Goal: Navigation & Orientation: Locate item on page

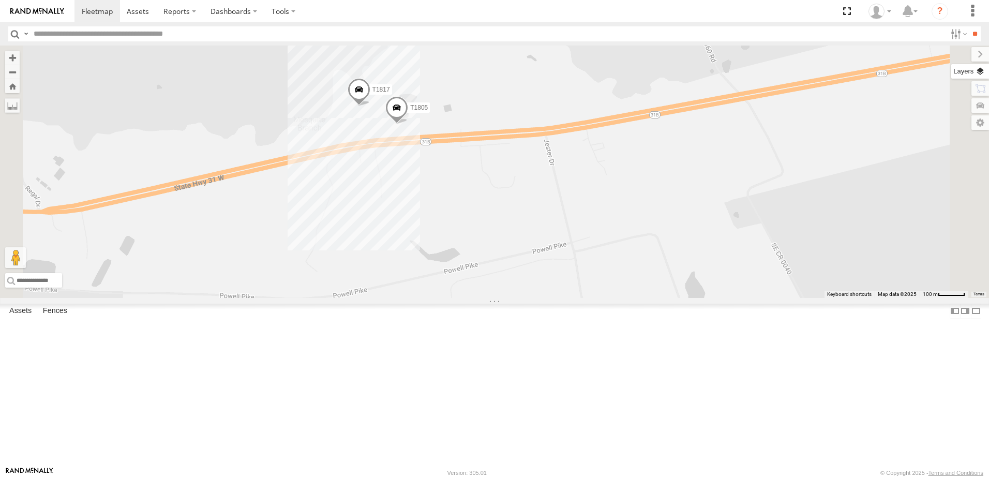
click at [982, 72] on label at bounding box center [971, 71] width 38 height 14
click at [0, 0] on span "Basemaps" at bounding box center [0, 0] width 0 height 0
click at [0, 0] on span "Satellite + Roadmap" at bounding box center [0, 0] width 0 height 0
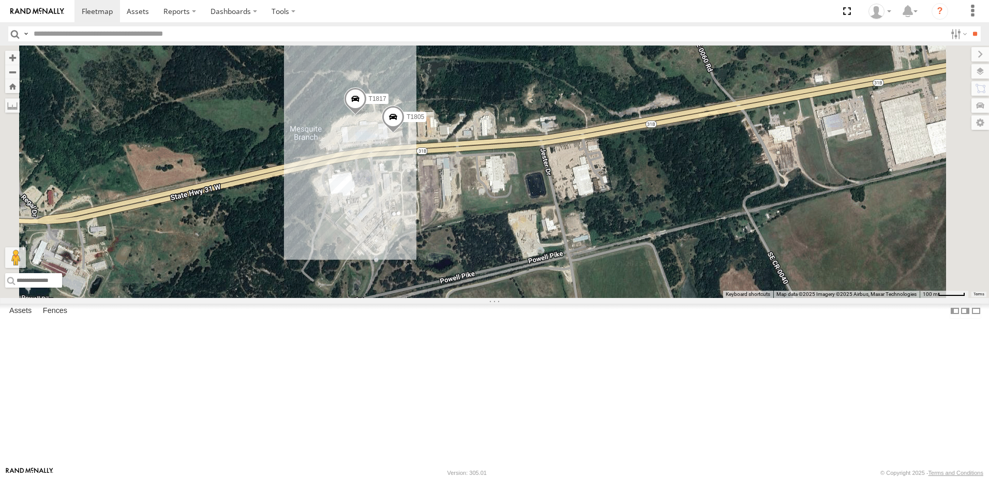
drag, startPoint x: 406, startPoint y: 187, endPoint x: 387, endPoint y: 237, distance: 53.5
click at [387, 237] on div "T3214 T3213 40021T T3201 T1802 7769T 87121T T3205 986 7774T 37139T 5306 37152T …" at bounding box center [494, 172] width 989 height 253
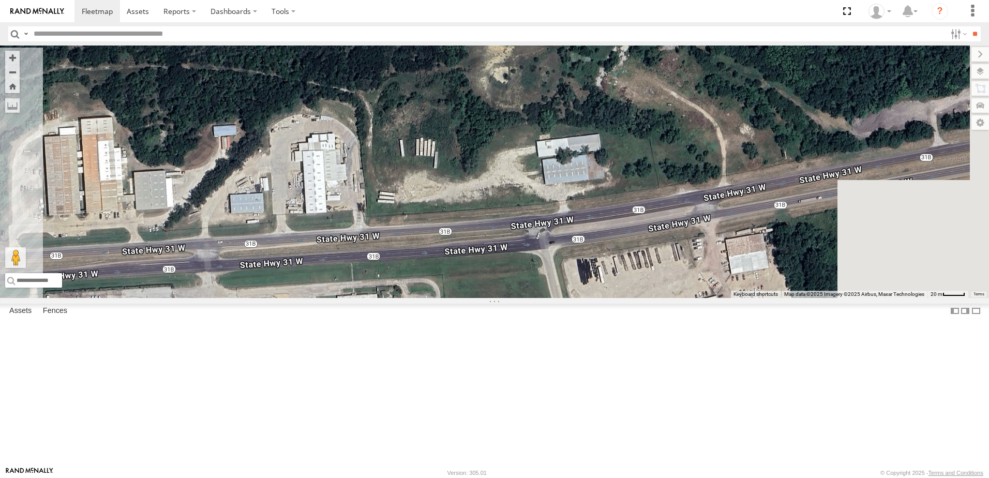
drag, startPoint x: 630, startPoint y: 154, endPoint x: 230, endPoint y: 155, distance: 399.5
click at [230, 155] on main "To navigate the map with touch gestures double-tap and hold your finger on the …" at bounding box center [494, 256] width 989 height 421
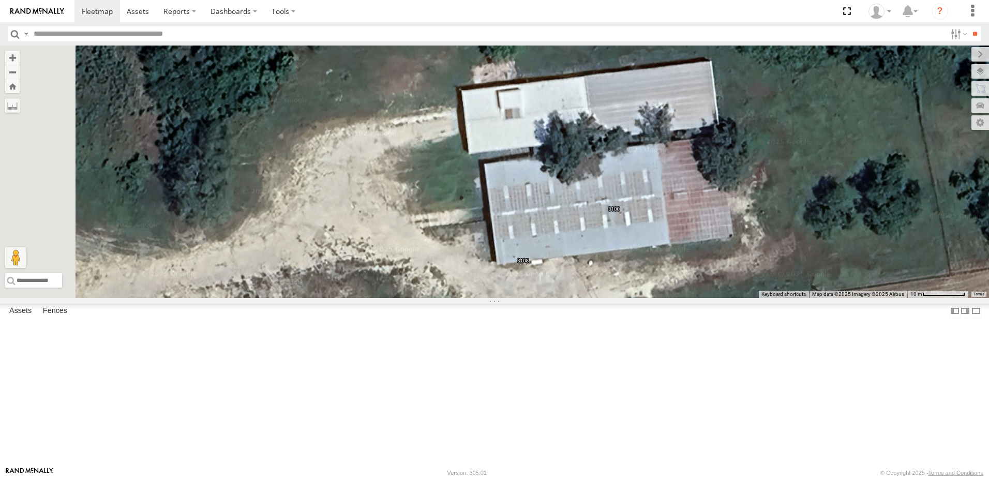
drag, startPoint x: 575, startPoint y: 278, endPoint x: 764, endPoint y: 285, distance: 189.0
click at [736, 286] on div "T3214 T3213 40021T T3201 T1802 7769T 87121T T3205 986 7774T 37139T 5306 37152T …" at bounding box center [494, 172] width 989 height 253
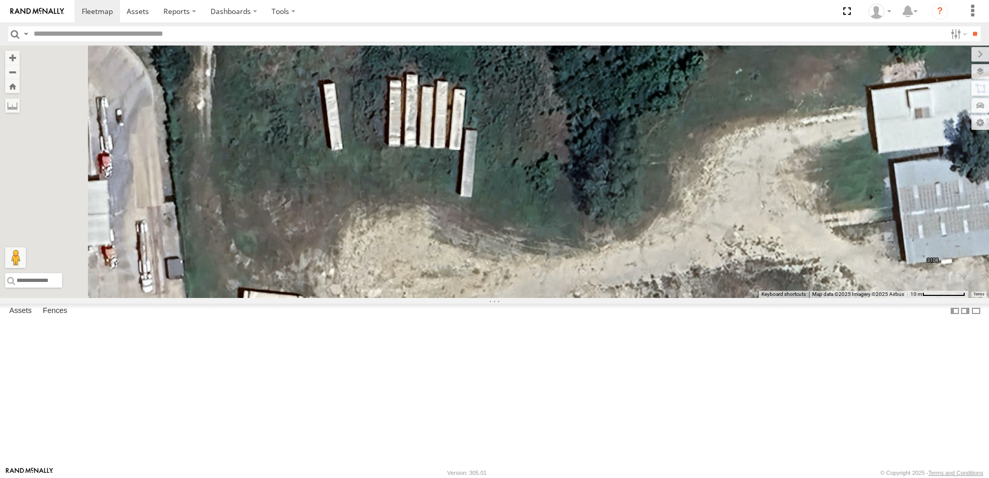
drag, startPoint x: 579, startPoint y: 324, endPoint x: 584, endPoint y: 293, distance: 31.5
click at [583, 295] on div "T3214 T3213 40021T T3201 T1802 7769T 87121T T3205 986 7774T 37139T 5306 37152T …" at bounding box center [494, 172] width 989 height 253
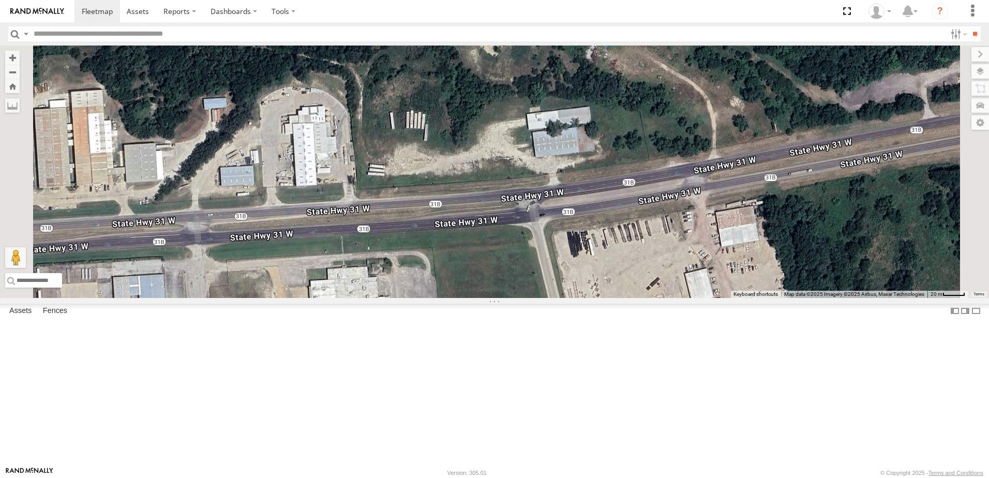
drag, startPoint x: 668, startPoint y: 388, endPoint x: 634, endPoint y: 358, distance: 45.1
click at [634, 298] on div "T3214 T3213 40021T T3201 T1802 7769T 87121T T3205 986 7774T 37139T 5306 37152T …" at bounding box center [494, 172] width 989 height 253
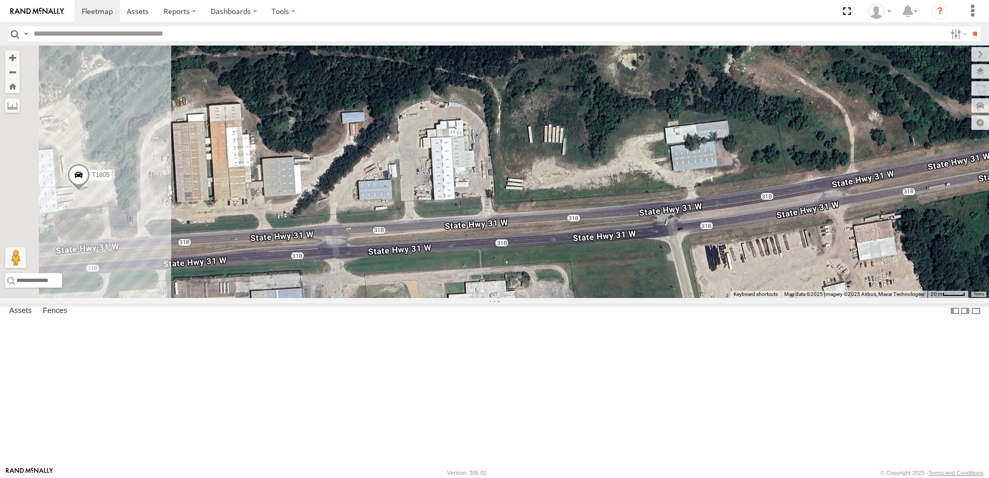
drag, startPoint x: 561, startPoint y: 240, endPoint x: 702, endPoint y: 254, distance: 140.9
click at [702, 254] on div "T3214 T3213 40021T T3201 T1802 7769T 87121T T3205 986 7774T 37139T 5306 37152T …" at bounding box center [494, 172] width 989 height 253
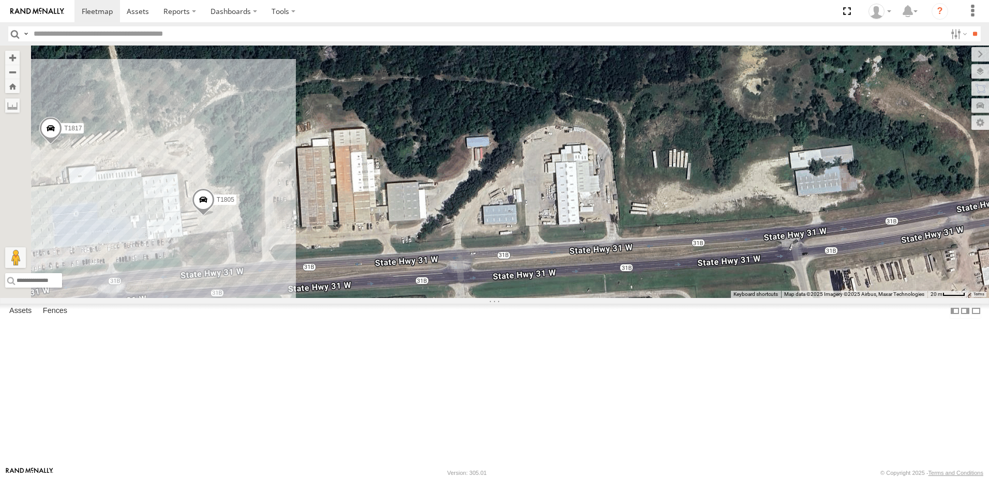
drag, startPoint x: 479, startPoint y: 186, endPoint x: 594, endPoint y: 211, distance: 117.0
click at [594, 211] on div "T3214 T3213 40021T T3201 T1802 7769T 87121T T3205 986 7774T 37139T 5306 37152T …" at bounding box center [494, 172] width 989 height 253
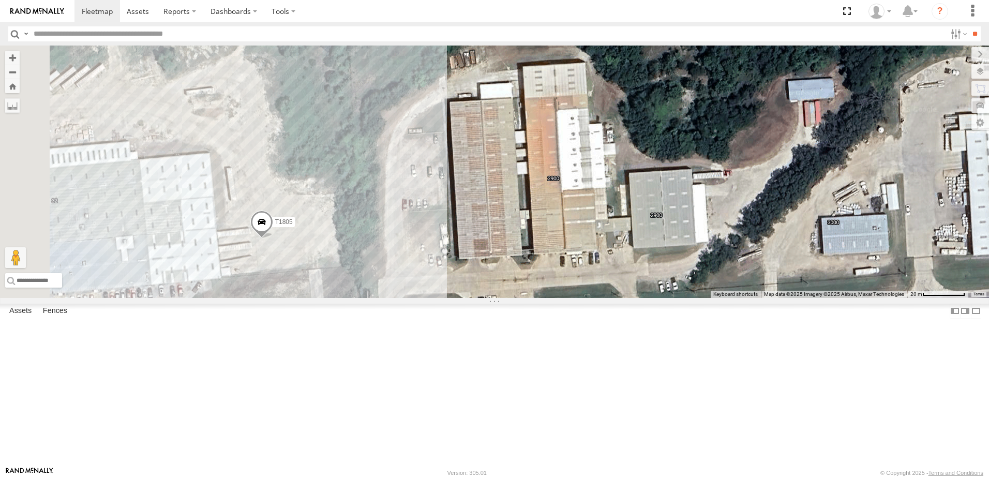
drag, startPoint x: 432, startPoint y: 240, endPoint x: 682, endPoint y: 252, distance: 250.3
click at [682, 252] on div "T3214 T3213 40021T T3201 T1802 7769T 87121T T3205 986 7774T 37139T 5306 37152T …" at bounding box center [494, 172] width 989 height 253
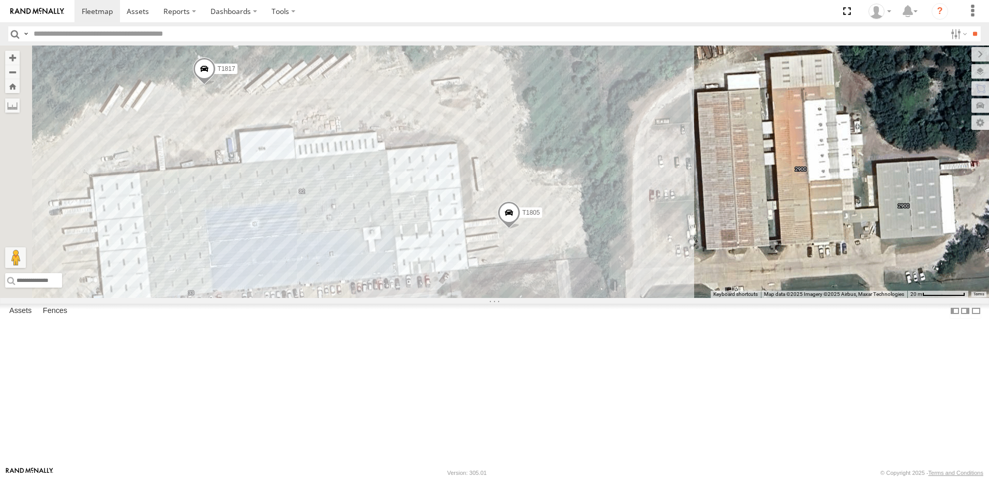
drag, startPoint x: 533, startPoint y: 199, endPoint x: 767, endPoint y: 192, distance: 234.0
click at [767, 192] on div "T3214 T3213 40021T T3201 T1802 7769T 87121T T3205 986 7774T 37139T 5306 37152T …" at bounding box center [494, 172] width 989 height 253
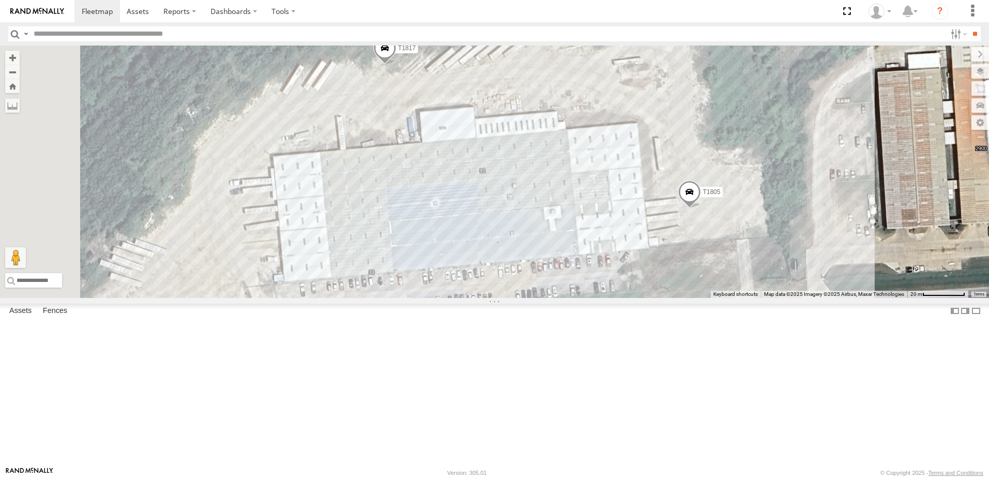
drag, startPoint x: 471, startPoint y: 268, endPoint x: 669, endPoint y: 248, distance: 198.7
click at [667, 249] on div "T3214 T3213 40021T T3201 T1802 7769T 87121T T3205 986 7774T 37139T 5306 37152T …" at bounding box center [494, 172] width 989 height 253
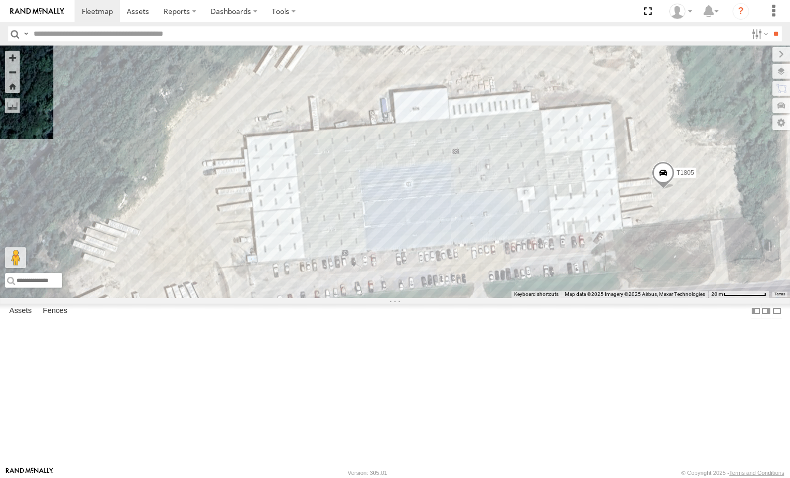
click at [0, 0] on span "Roadmap" at bounding box center [0, 0] width 0 height 0
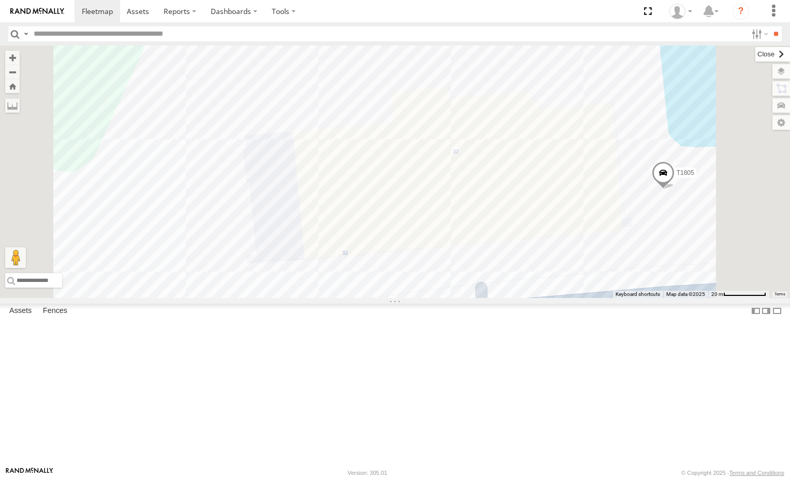
click at [755, 55] on label at bounding box center [772, 54] width 35 height 14
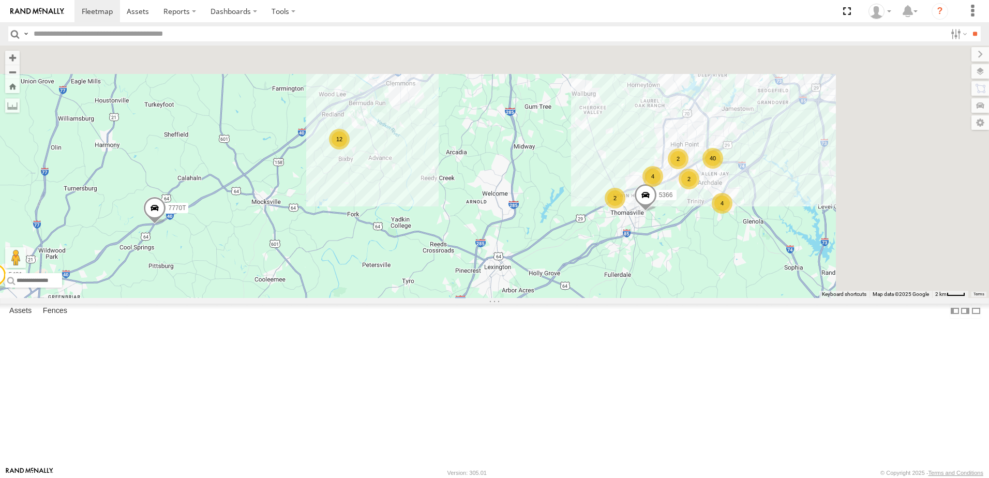
drag, startPoint x: 763, startPoint y: 305, endPoint x: 648, endPoint y: 400, distance: 149.2
click at [652, 298] on div "T3214 T3213 40021T T3201 T1802 7769T 87121T T3205 986 7774T 37139T 5306 37152T …" at bounding box center [494, 172] width 989 height 253
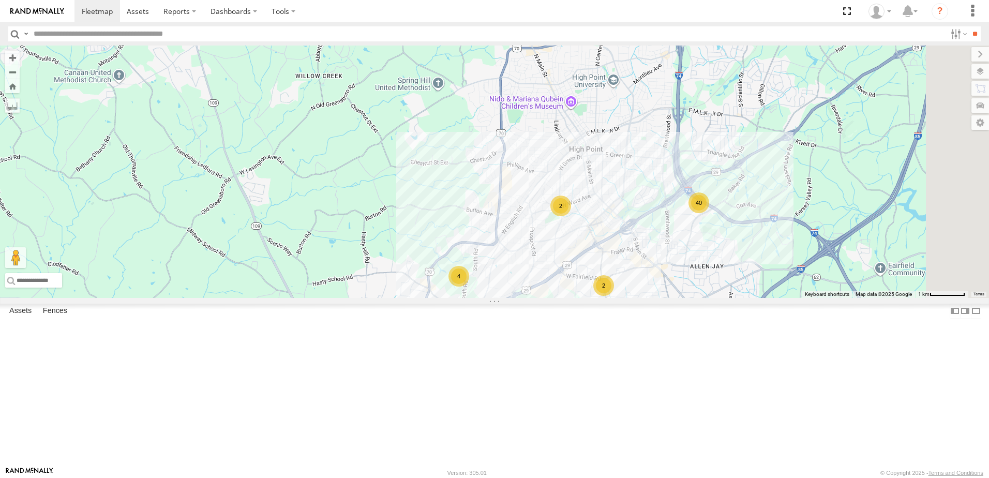
drag, startPoint x: 853, startPoint y: 338, endPoint x: 750, endPoint y: 306, distance: 107.9
click at [754, 298] on div "T3214 T3213 40021T T3201 T1802 7769T 87121T T3205 986 7774T 37139T 5306 37152T …" at bounding box center [494, 172] width 989 height 253
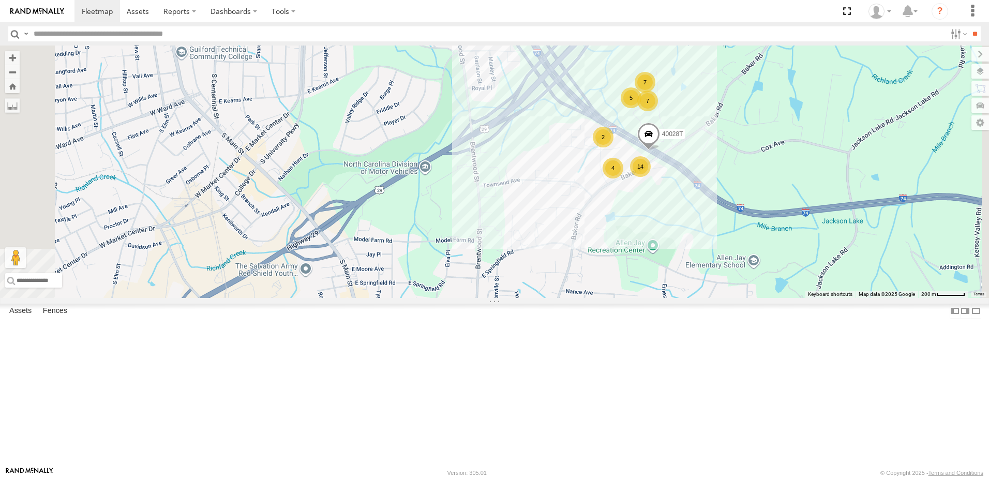
drag, startPoint x: 639, startPoint y: 328, endPoint x: 666, endPoint y: 375, distance: 54.0
click at [666, 298] on div "T3214 T3213 40021T T3201 T1802 7769T 87121T T3205 986 7774T 37139T 5306 37152T …" at bounding box center [494, 172] width 989 height 253
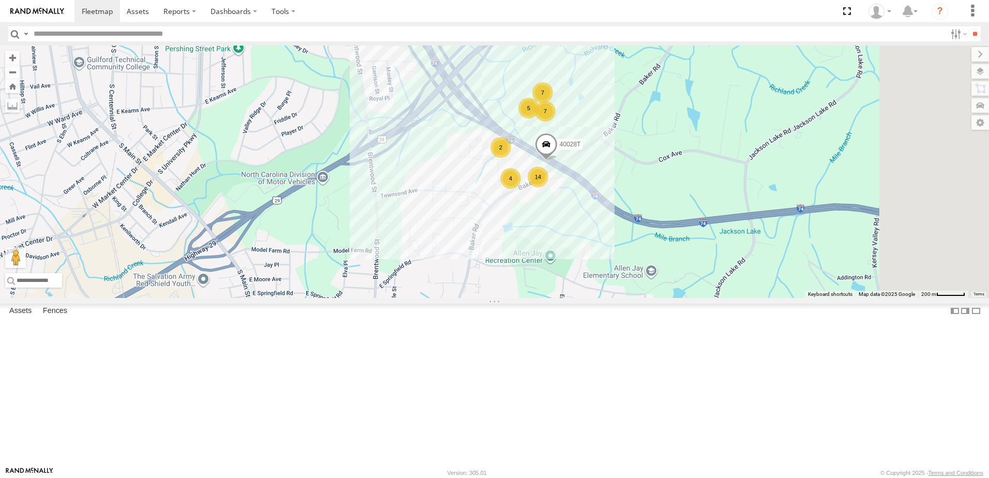
drag, startPoint x: 750, startPoint y: 327, endPoint x: 642, endPoint y: 337, distance: 108.6
click at [642, 298] on div "T3214 T3213 40021T T3201 T1802 7769T 87121T T3205 986 7774T 37139T 5306 37152T …" at bounding box center [494, 172] width 989 height 253
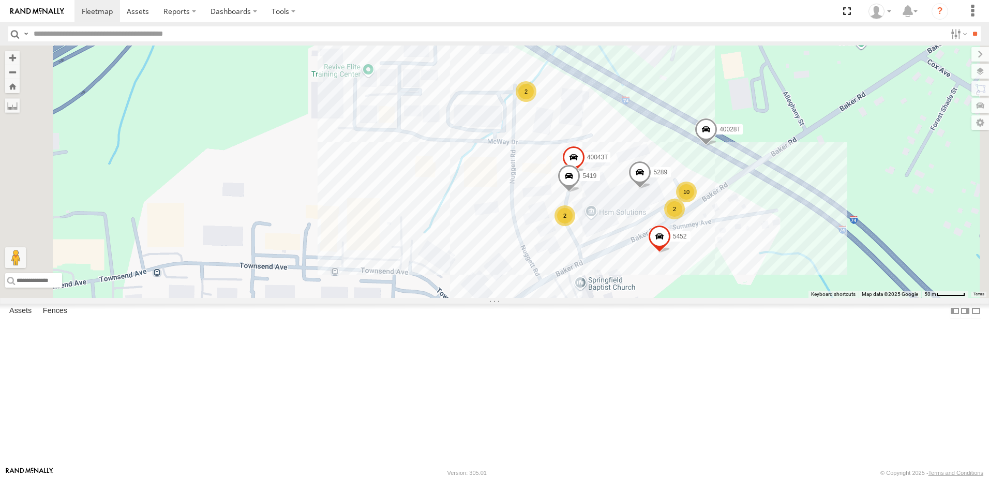
drag, startPoint x: 637, startPoint y: 276, endPoint x: 647, endPoint y: 361, distance: 85.0
click at [649, 298] on div "T3214 T3213 40021T T3201 T1802 7769T 87121T T3205 986 7774T 37139T 5306 37152T …" at bounding box center [494, 172] width 989 height 253
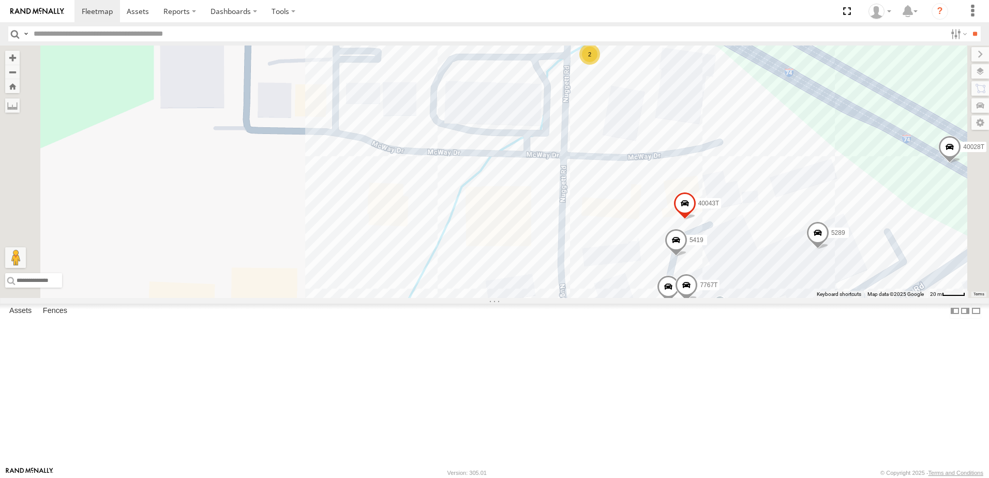
drag, startPoint x: 529, startPoint y: 294, endPoint x: 489, endPoint y: 227, distance: 78.3
click at [491, 249] on div "T3214 T3213 40021T T3201 T1802 7769T 87121T T3205 986 7774T 37139T 5306 37152T …" at bounding box center [494, 172] width 989 height 253
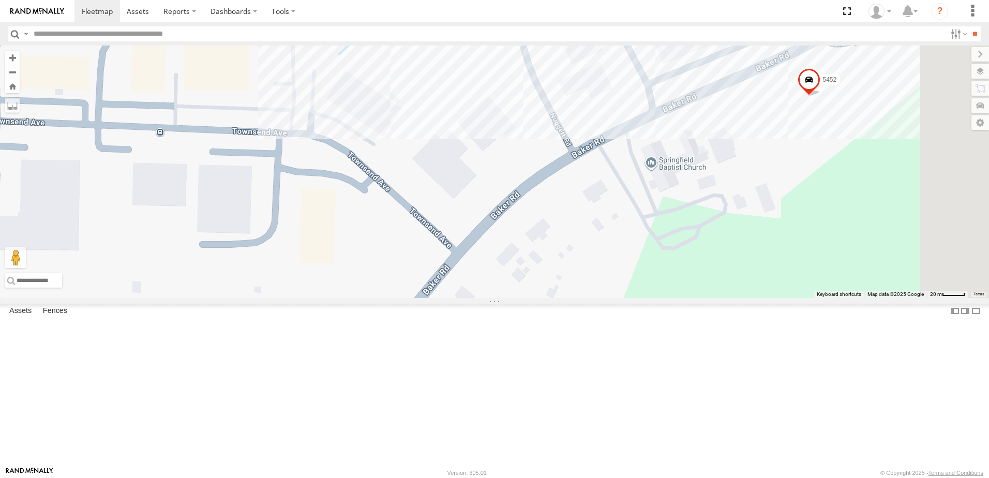
drag, startPoint x: 675, startPoint y: 290, endPoint x: 631, endPoint y: 196, distance: 103.9
click at [637, 213] on div "T3214 T3213 40021T T3201 T1802 7769T 87121T T3205 986 7774T 37139T 5306 37152T …" at bounding box center [494, 172] width 989 height 253
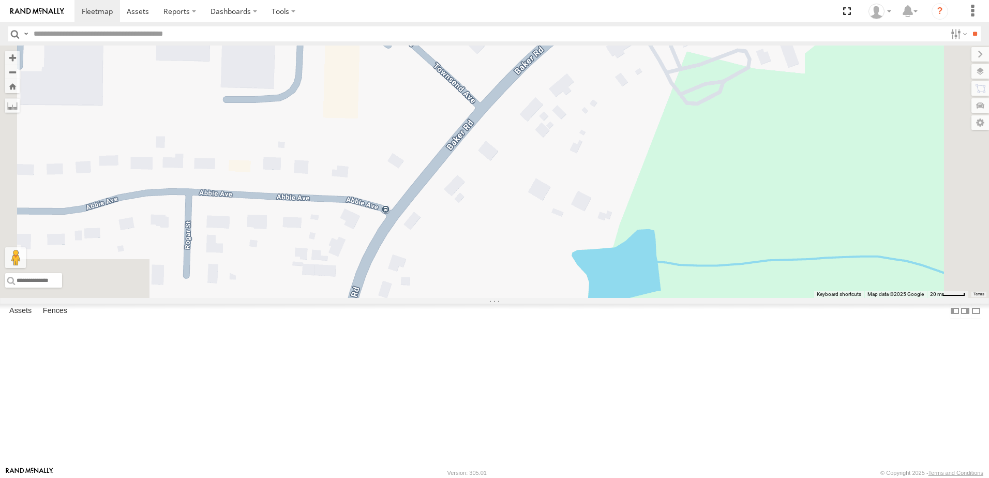
drag, startPoint x: 571, startPoint y: 331, endPoint x: 654, endPoint y: 260, distance: 108.6
click at [648, 263] on div "T3214 T3213 40021T T3201 T1802 7769T 87121T T3205 986 7774T 37139T 5306 37152T …" at bounding box center [494, 172] width 989 height 253
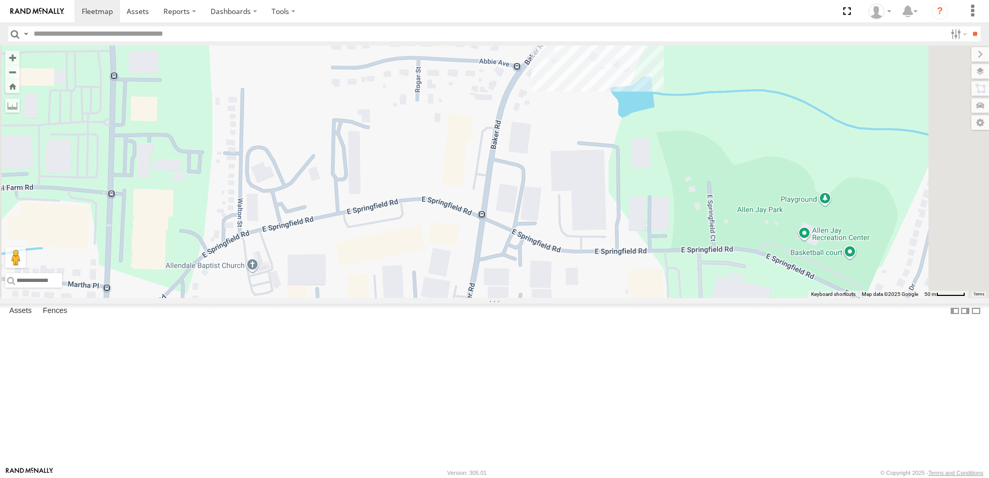
drag, startPoint x: 691, startPoint y: 349, endPoint x: 682, endPoint y: 244, distance: 105.5
click at [683, 249] on div "T3214 T3213 40021T T3201 T1802 7769T 87121T T3205 986 7774T 37139T 5306 37152T …" at bounding box center [494, 172] width 989 height 253
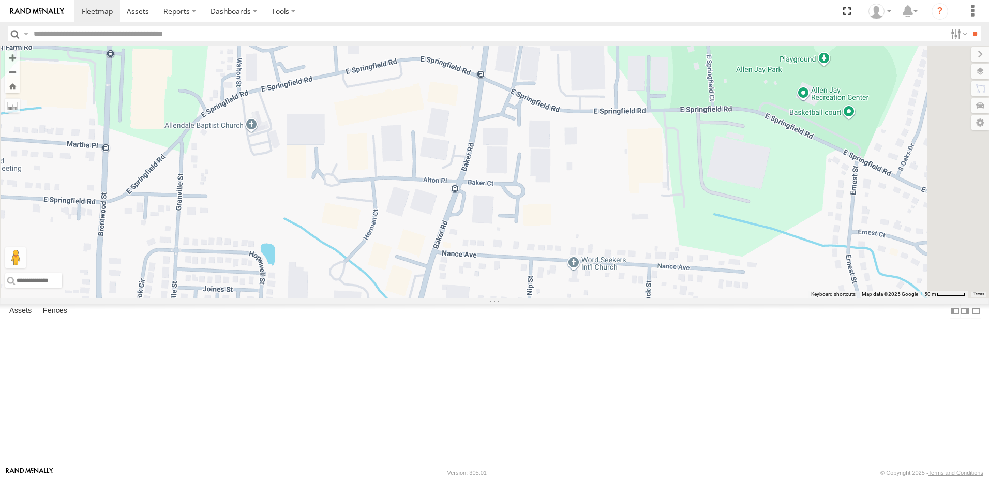
drag, startPoint x: 685, startPoint y: 327, endPoint x: 693, endPoint y: 259, distance: 68.7
click at [693, 261] on div "T3214 T3213 40021T T3201 T1802 7769T 87121T T3205 986 7774T 37139T 5306 37152T …" at bounding box center [494, 172] width 989 height 253
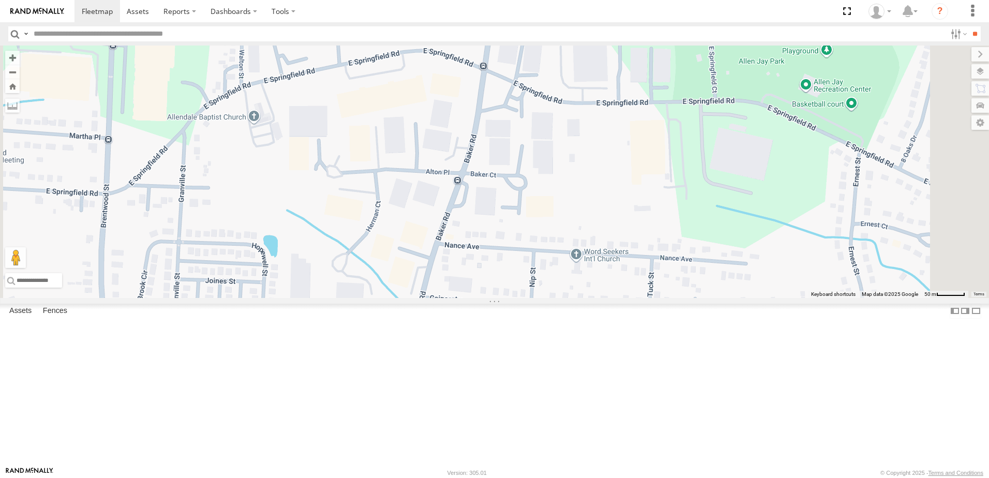
drag, startPoint x: 685, startPoint y: 310, endPoint x: 692, endPoint y: 300, distance: 12.3
click at [692, 298] on div "T3214 T3213 40021T T3201 T1802 7769T 87121T T3205 986 7774T 37139T 5306 37152T …" at bounding box center [494, 172] width 989 height 253
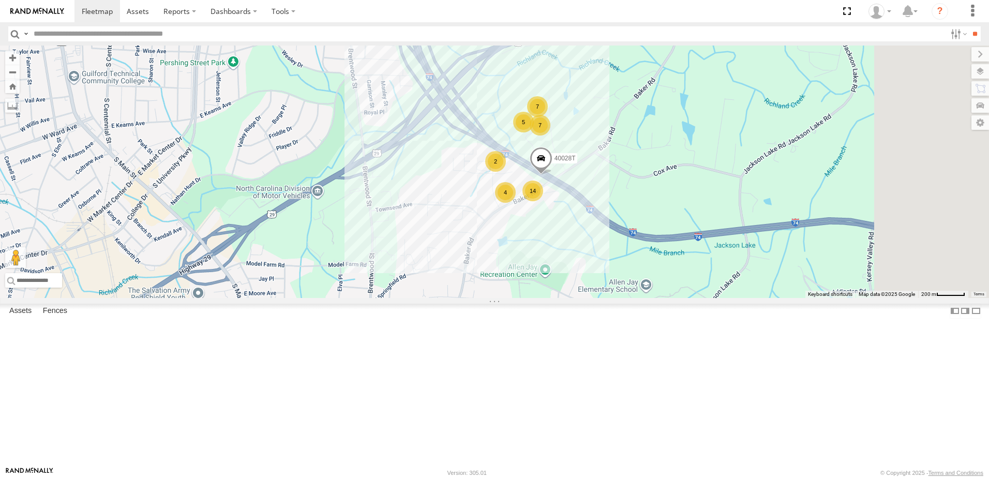
drag, startPoint x: 768, startPoint y: 259, endPoint x: 641, endPoint y: 346, distance: 153.9
click at [641, 298] on div "T3214 T3213 40021T T3201 T1802 7769T 87121T T3205 986 7774T 37139T 5306 37152T …" at bounding box center [494, 172] width 989 height 253
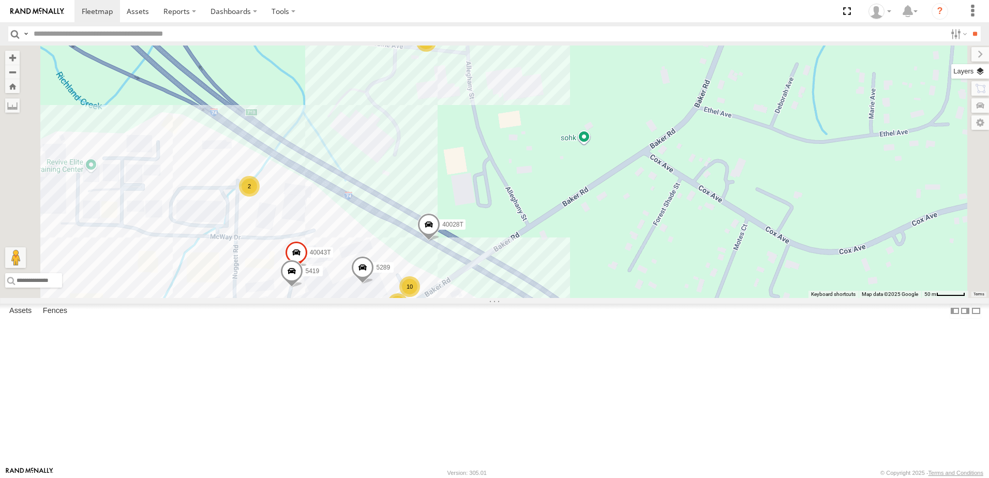
click at [979, 71] on label at bounding box center [971, 71] width 38 height 14
click at [0, 0] on span "Satellite + Roadmap" at bounding box center [0, 0] width 0 height 0
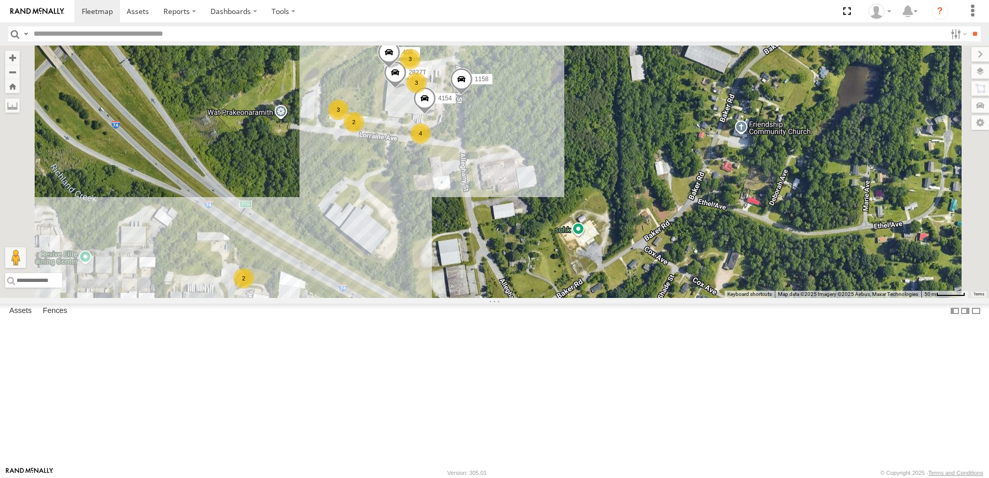
drag, startPoint x: 580, startPoint y: 208, endPoint x: 573, endPoint y: 303, distance: 96.0
click at [573, 298] on div "T3214 T3213 40021T T3201 T1802 7769T 87121T T3205 986 7774T 37139T 5306 37152T …" at bounding box center [494, 172] width 989 height 253
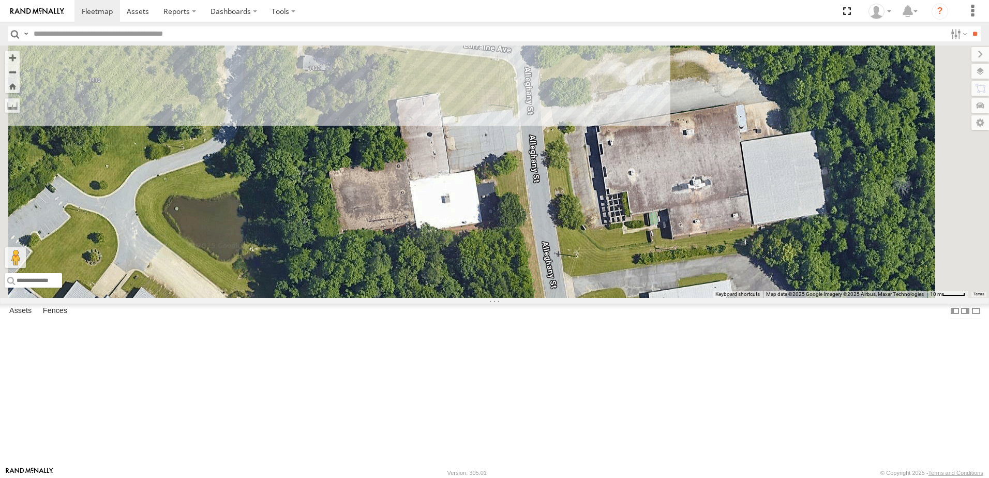
drag, startPoint x: 527, startPoint y: 370, endPoint x: 598, endPoint y: 370, distance: 70.4
click at [598, 298] on div "T3214 T3213 40021T T3201 T1802 7769T 87121T T3205 986 7774T 37139T 5306 37152T …" at bounding box center [494, 172] width 989 height 253
